Goal: Task Accomplishment & Management: Manage account settings

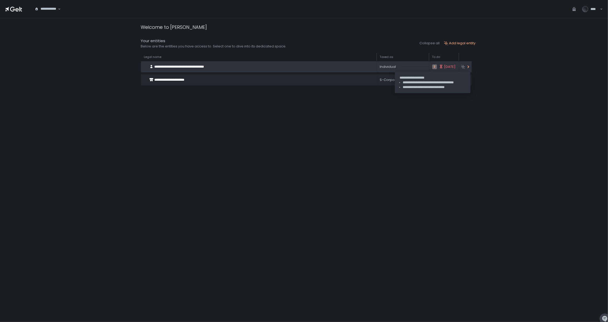
click at [445, 65] on span "[DATE]" at bounding box center [451, 66] width 12 height 5
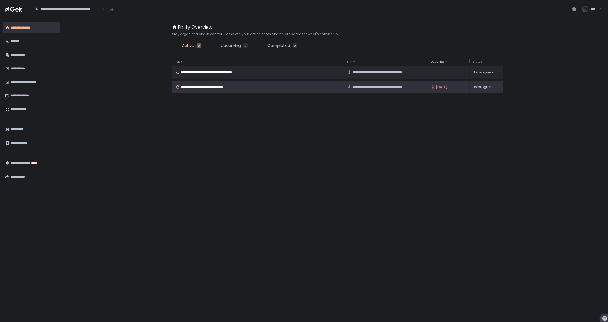
click at [427, 87] on td "**********" at bounding box center [386, 87] width 84 height 13
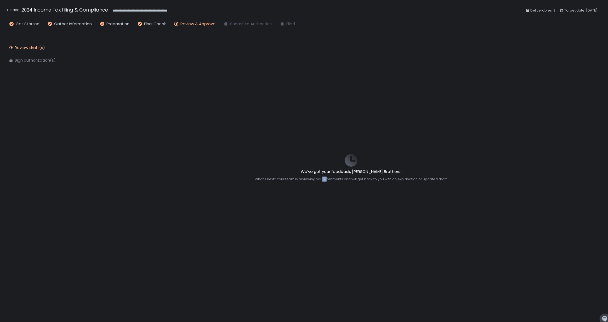
click at [320, 178] on div "What's next? Your team is reviewing your comments and will get back to you with…" at bounding box center [351, 179] width 193 height 5
click at [26, 64] on div "Review draft(s) Sign authorization(s)" at bounding box center [47, 54] width 84 height 39
click at [541, 10] on span "Deliverables: 3" at bounding box center [543, 10] width 25 height 6
click at [586, 12] on span "Target date: [DATE]" at bounding box center [581, 10] width 33 height 6
click at [11, 9] on div "Back" at bounding box center [12, 10] width 14 height 6
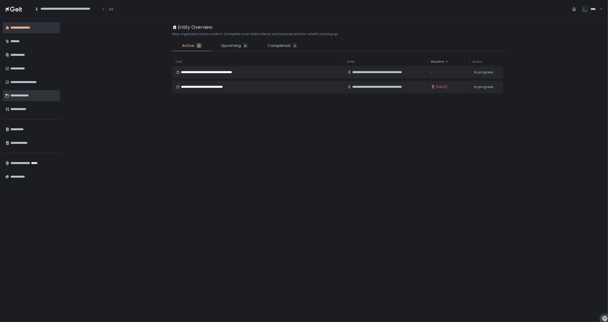
click at [25, 93] on div "**********" at bounding box center [33, 95] width 47 height 9
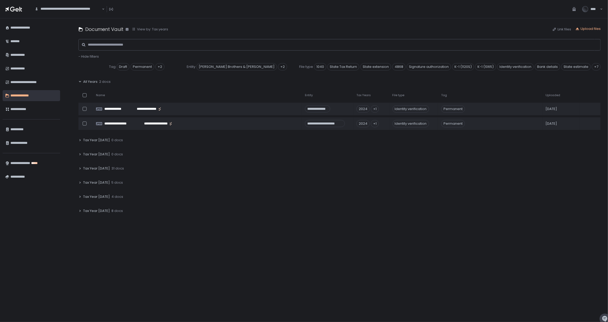
click at [79, 81] on icon at bounding box center [80, 81] width 3 height 3
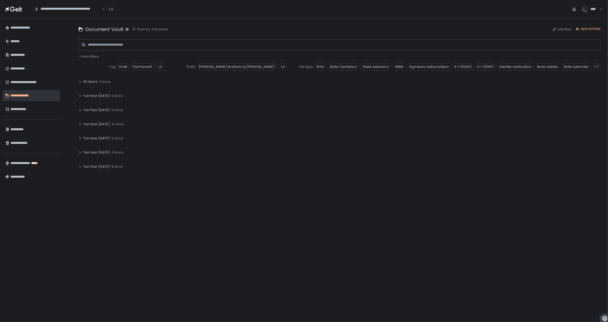
click at [79, 110] on icon at bounding box center [80, 109] width 3 height 3
click at [172, 124] on span "(.pdf, .docx, .xls, .jpg, .png)" at bounding box center [156, 123] width 45 height 5
